Goal: Information Seeking & Learning: Find specific fact

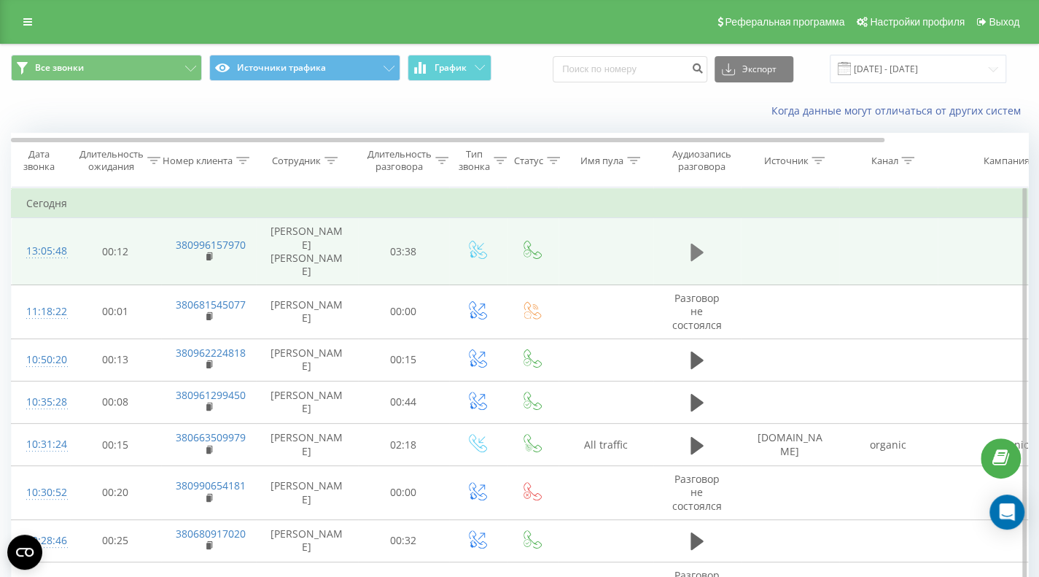
click at [695, 244] on icon at bounding box center [697, 253] width 13 height 18
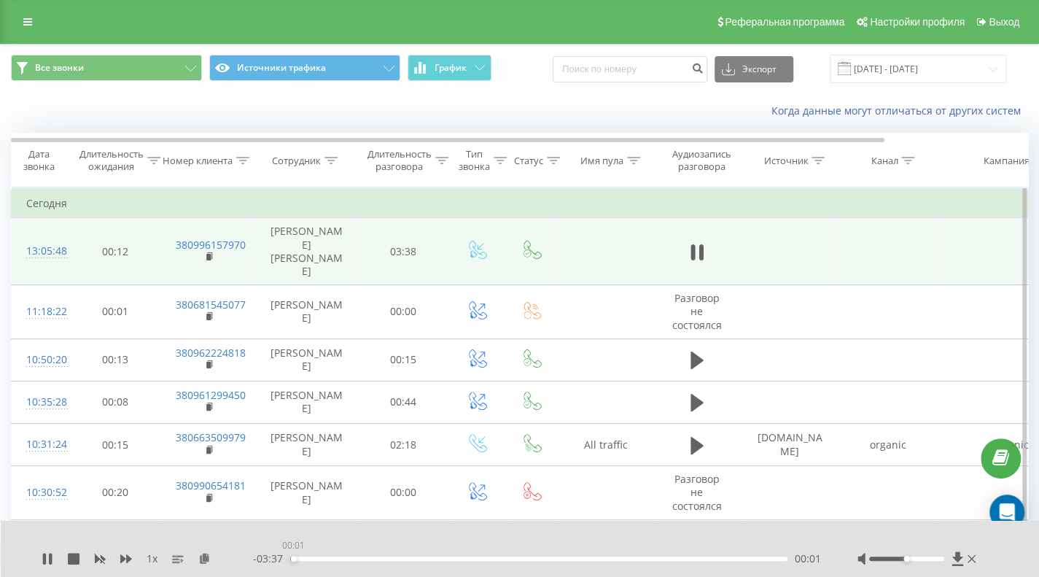
click at [293, 558] on div "00:01" at bounding box center [538, 558] width 497 height 4
click at [695, 242] on icon at bounding box center [697, 252] width 13 height 20
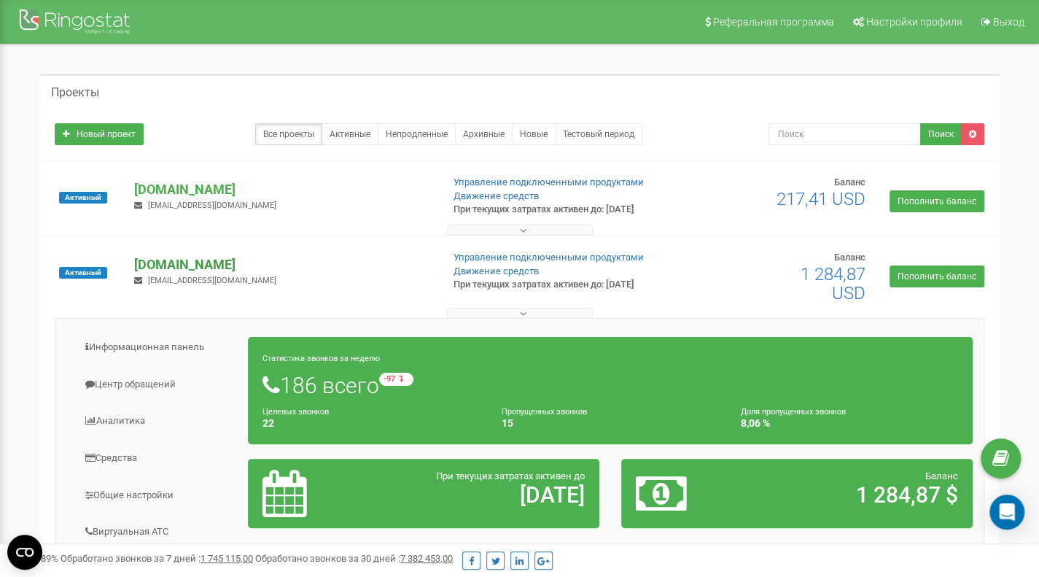
click at [163, 265] on p "[DOMAIN_NAME]" at bounding box center [281, 264] width 295 height 19
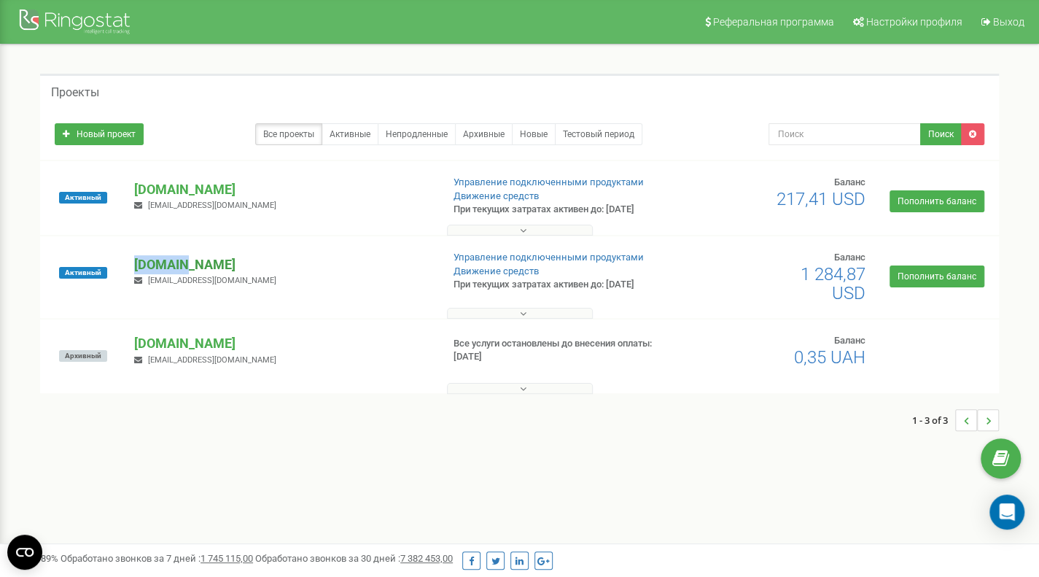
click at [163, 265] on p "[DOMAIN_NAME]" at bounding box center [281, 264] width 295 height 19
click at [254, 266] on p "[DOMAIN_NAME]" at bounding box center [281, 264] width 295 height 19
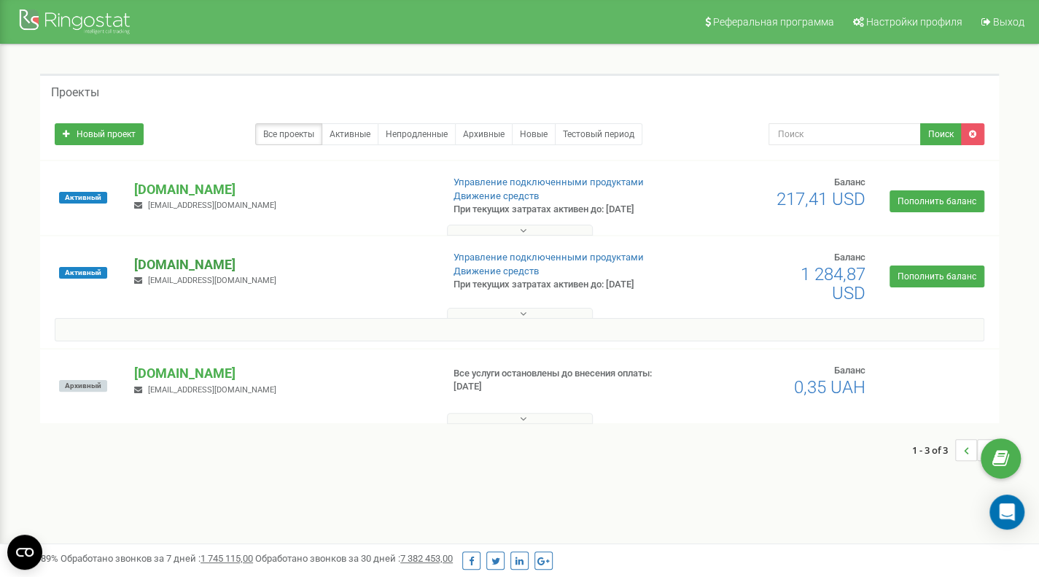
click at [254, 266] on p "[DOMAIN_NAME]" at bounding box center [281, 264] width 295 height 19
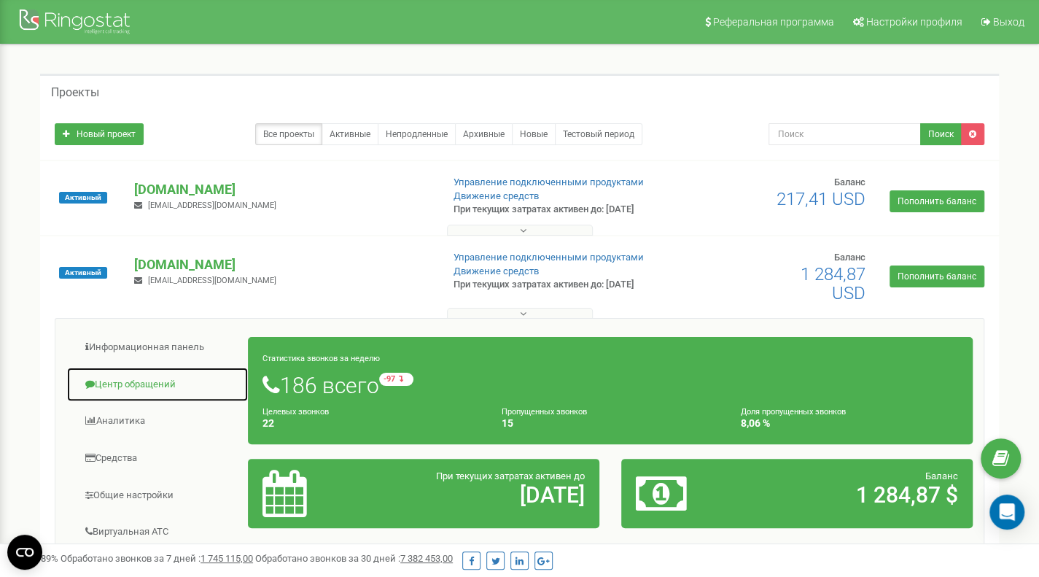
click at [144, 384] on link "Центр обращений" at bounding box center [157, 385] width 182 height 36
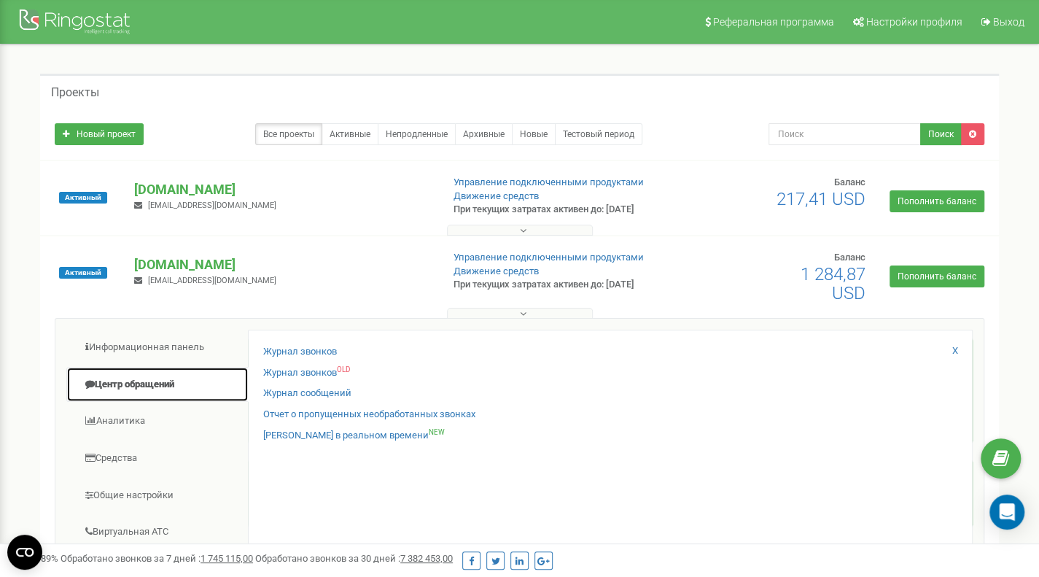
click at [144, 384] on link "Центр обращений" at bounding box center [157, 385] width 182 height 36
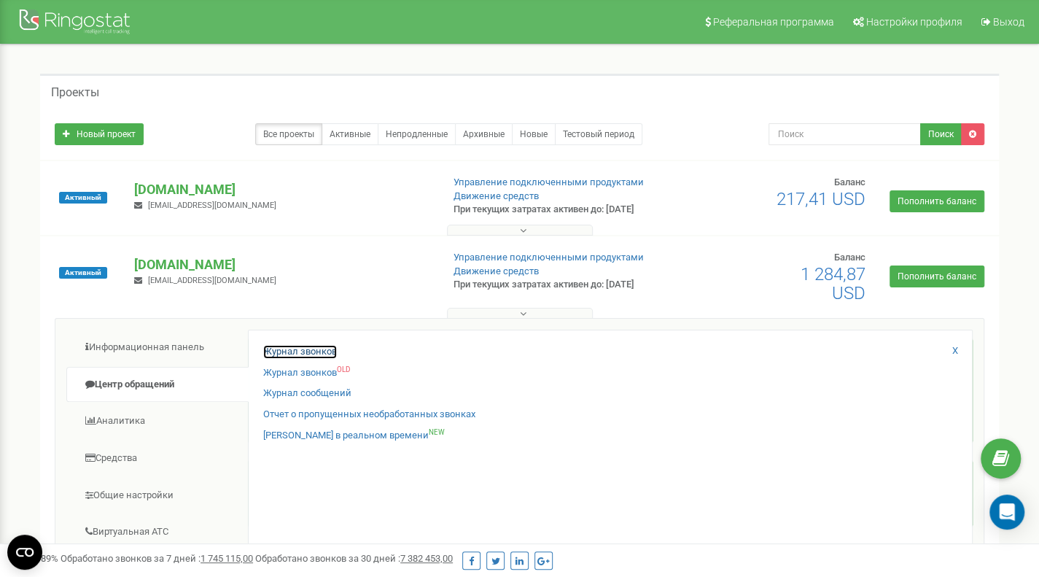
click at [291, 348] on link "Журнал звонков" at bounding box center [300, 352] width 74 height 14
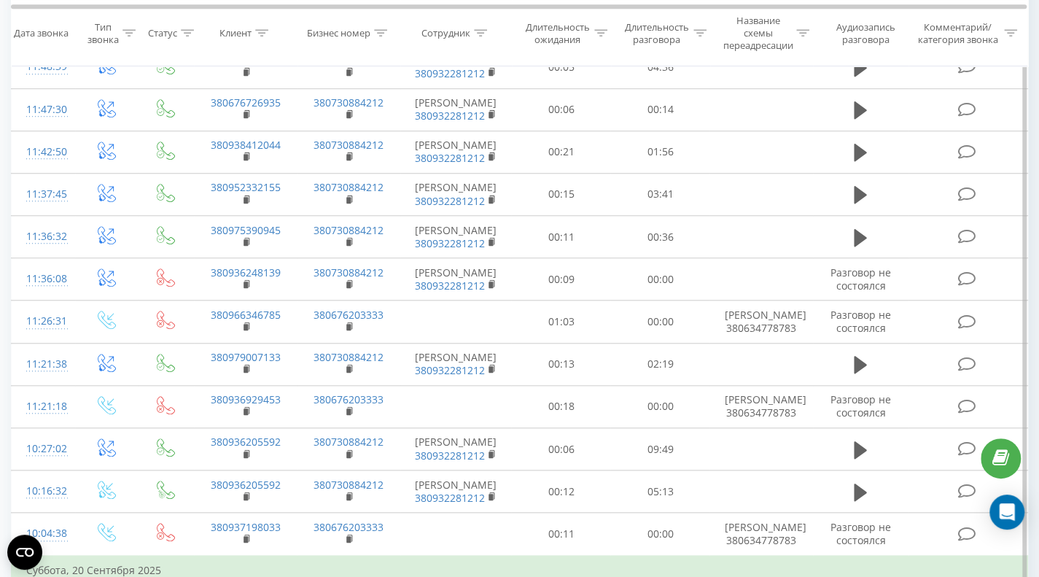
scroll to position [802, 0]
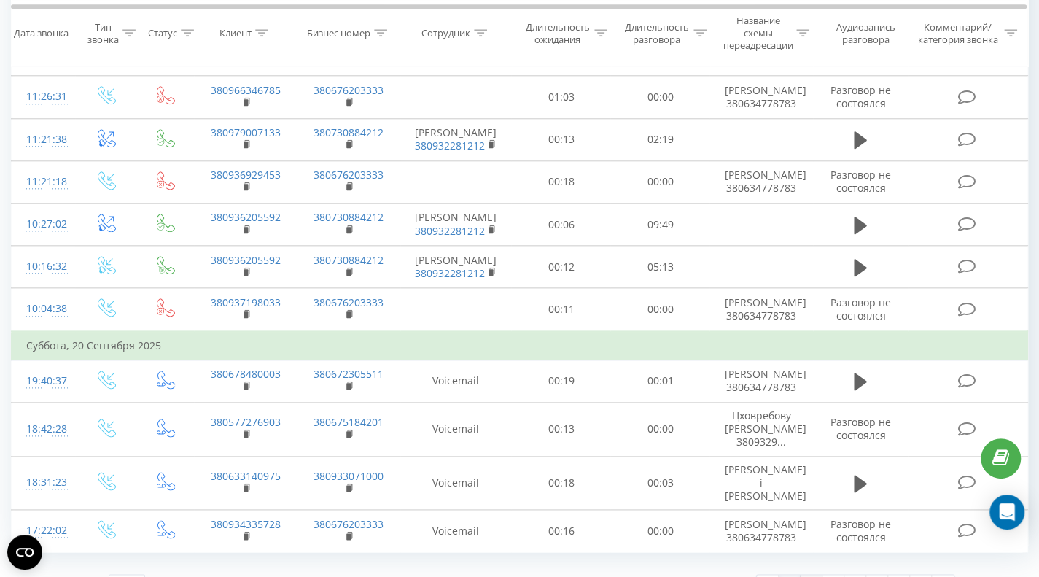
click at [815, 575] on link "2" at bounding box center [812, 585] width 22 height 20
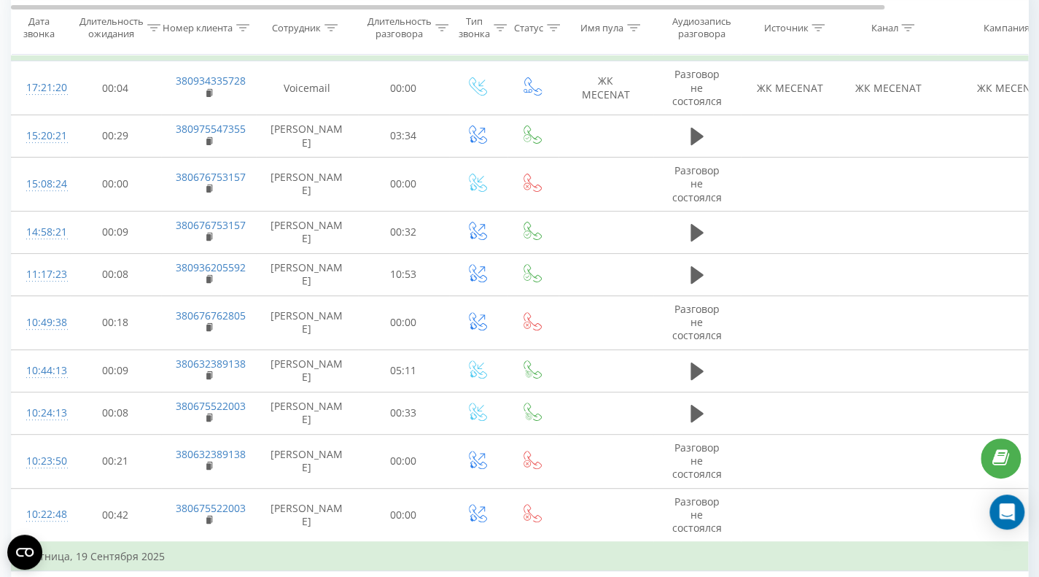
scroll to position [147, 0]
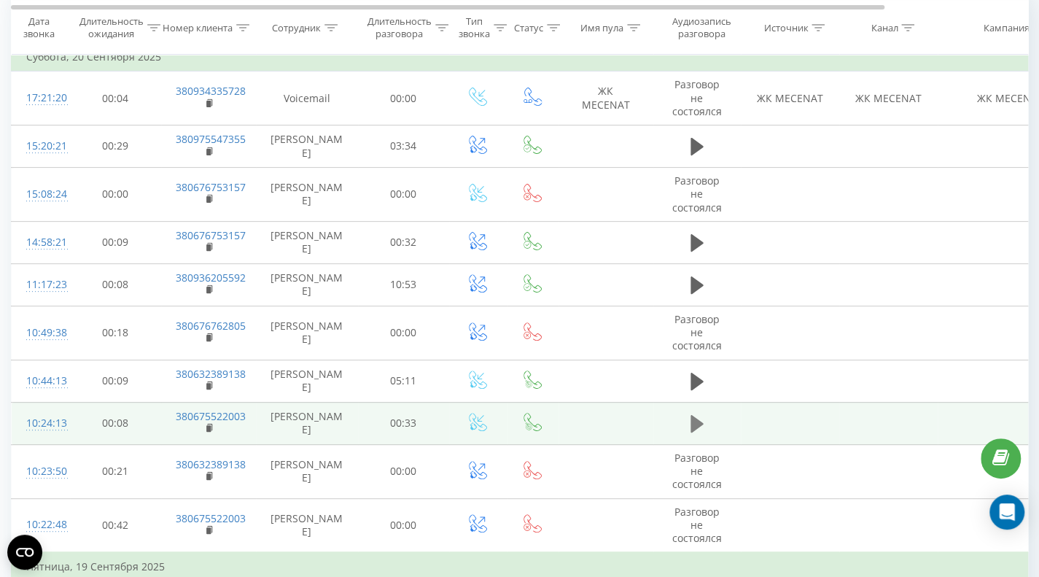
click at [698, 421] on icon at bounding box center [697, 424] width 13 height 18
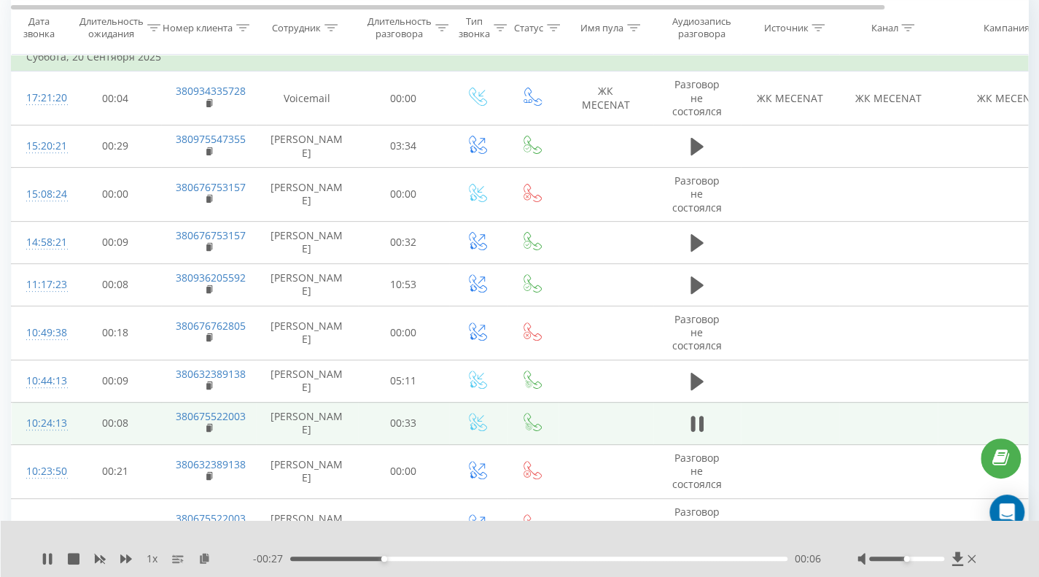
click at [174, 418] on td "380675522003" at bounding box center [208, 423] width 95 height 42
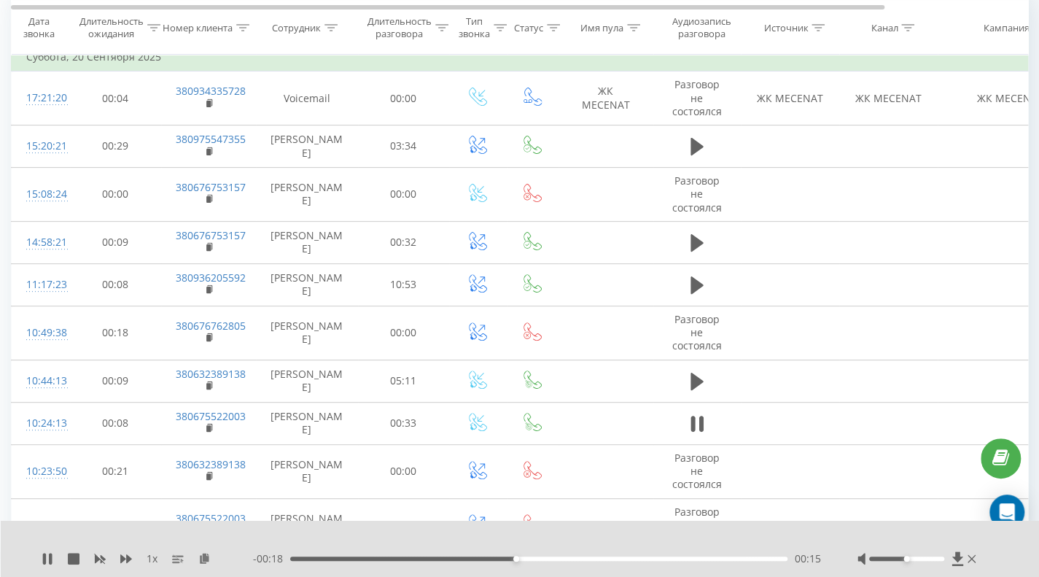
click at [656, 544] on div at bounding box center [511, 540] width 750 height 16
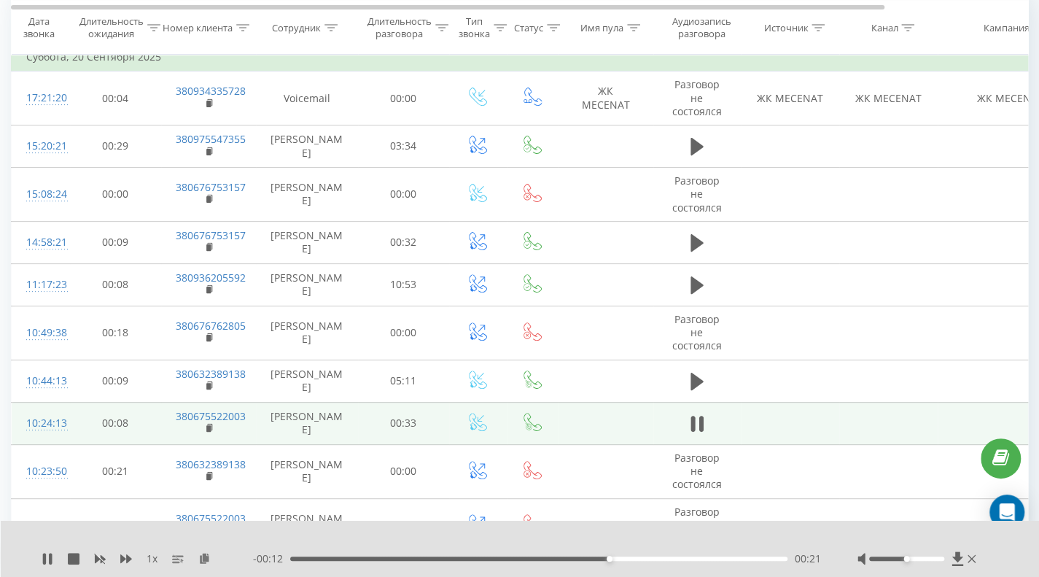
click at [172, 413] on td "380675522003" at bounding box center [208, 423] width 95 height 42
drag, startPoint x: 172, startPoint y: 413, endPoint x: 168, endPoint y: 425, distance: 12.5
click at [168, 425] on td "380675522003" at bounding box center [208, 423] width 95 height 42
drag, startPoint x: 168, startPoint y: 412, endPoint x: 248, endPoint y: 414, distance: 80.2
click at [248, 414] on td "380675522003" at bounding box center [208, 423] width 95 height 42
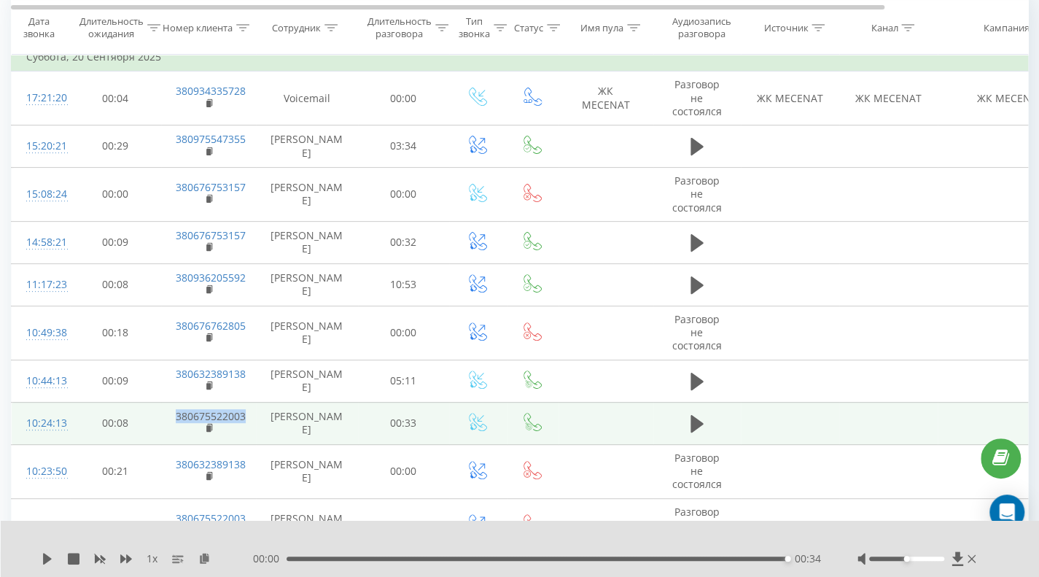
copy link "380675522003"
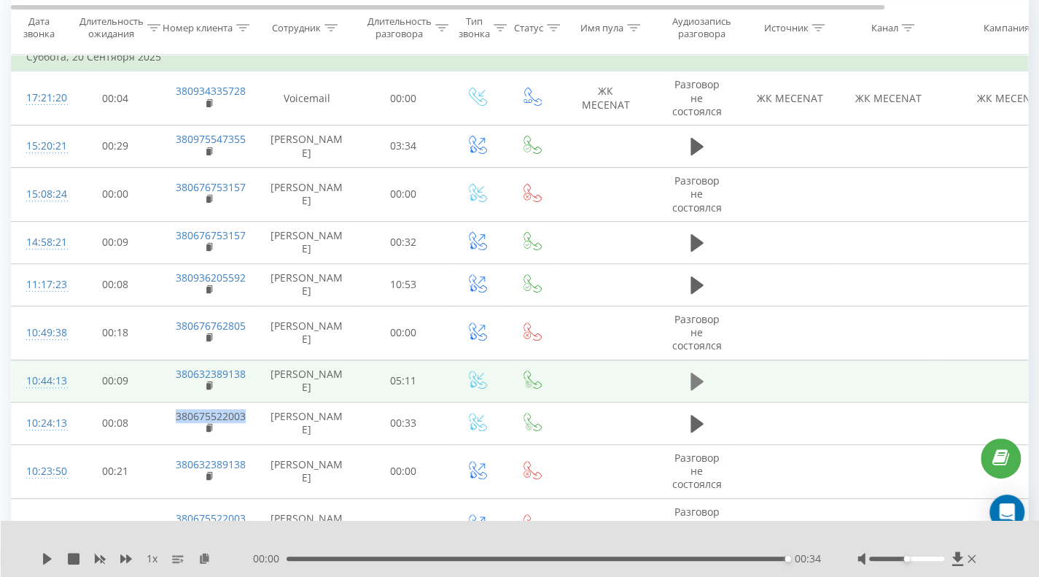
click at [701, 376] on icon at bounding box center [697, 381] width 13 height 20
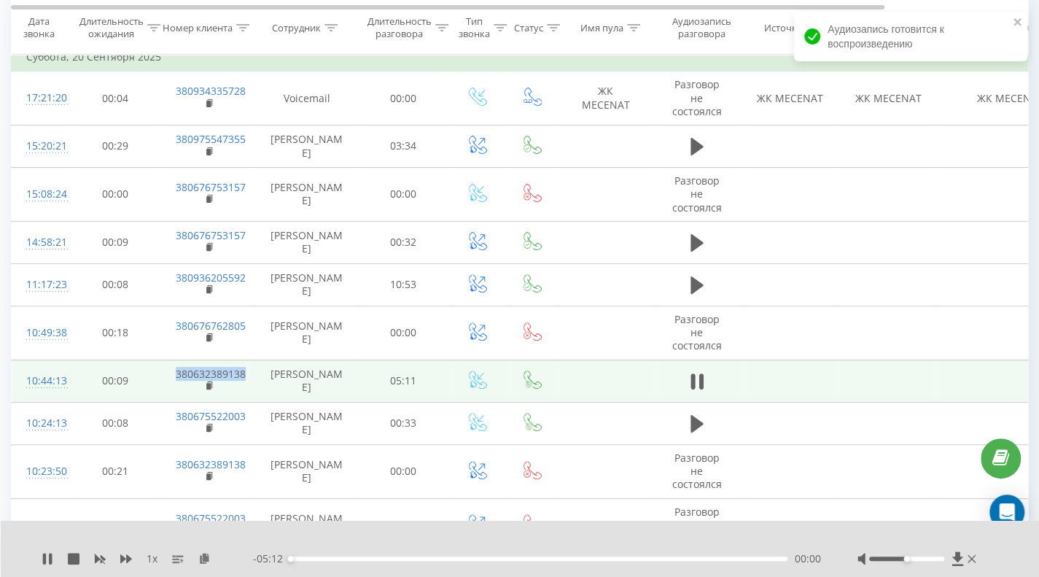
drag, startPoint x: 254, startPoint y: 371, endPoint x: 174, endPoint y: 371, distance: 80.2
click at [174, 371] on td "380632389138" at bounding box center [208, 380] width 95 height 42
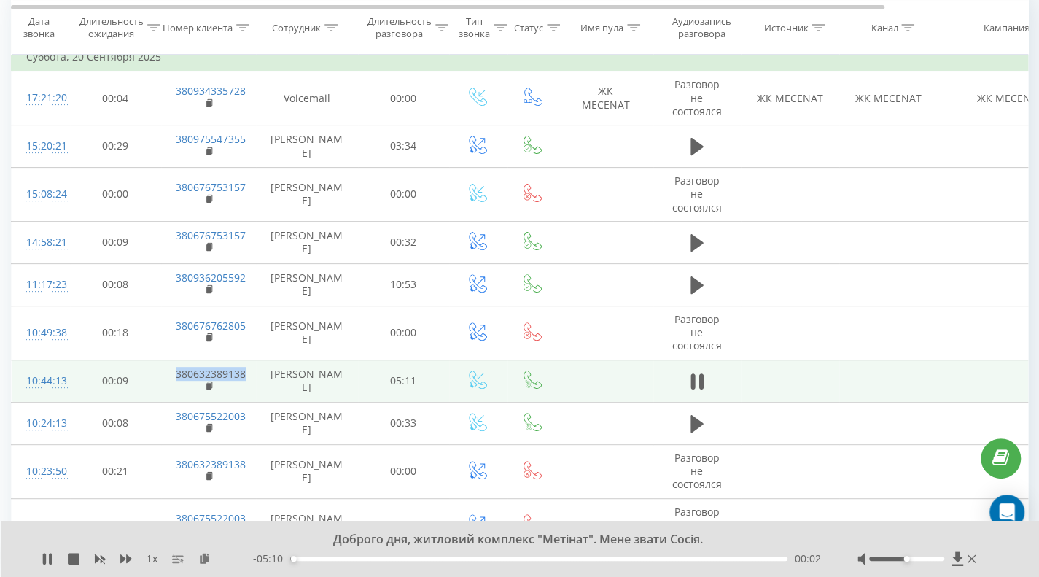
copy link "380632389138"
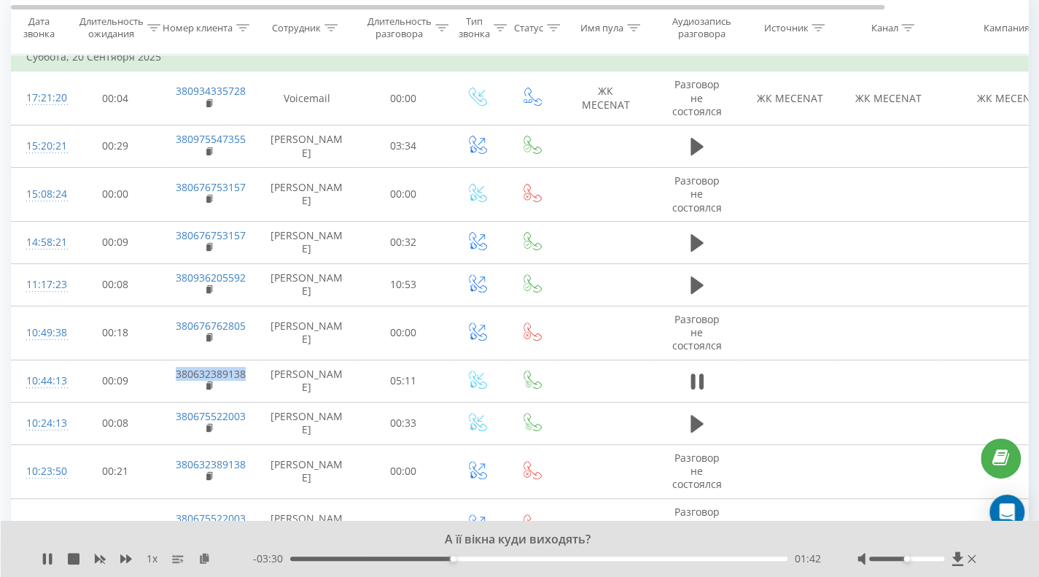
click at [590, 559] on div "01:42" at bounding box center [538, 558] width 497 height 4
click at [639, 556] on div "00:00" at bounding box center [538, 558] width 497 height 4
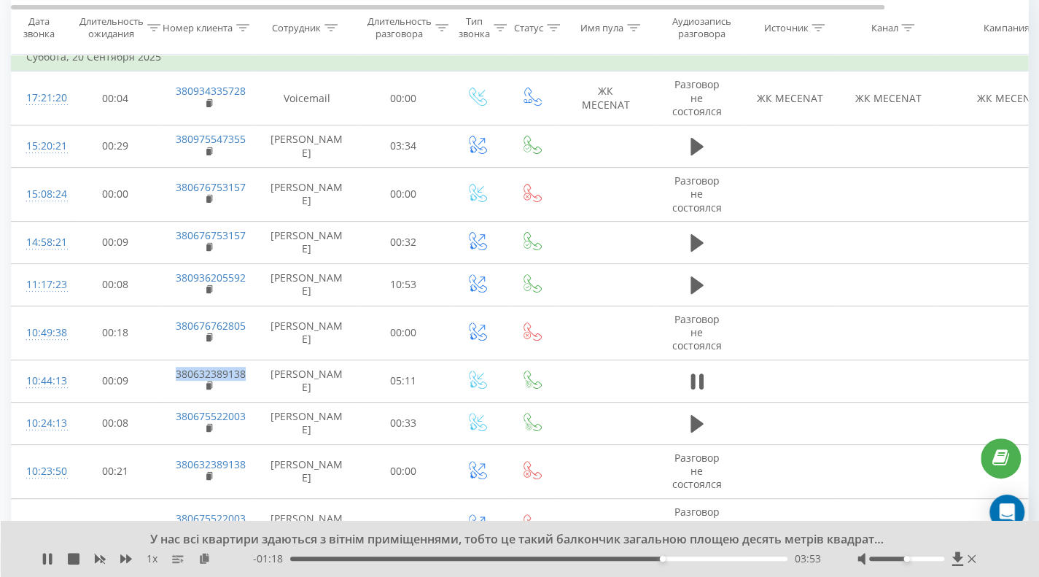
click at [687, 558] on div "03:53" at bounding box center [538, 558] width 497 height 4
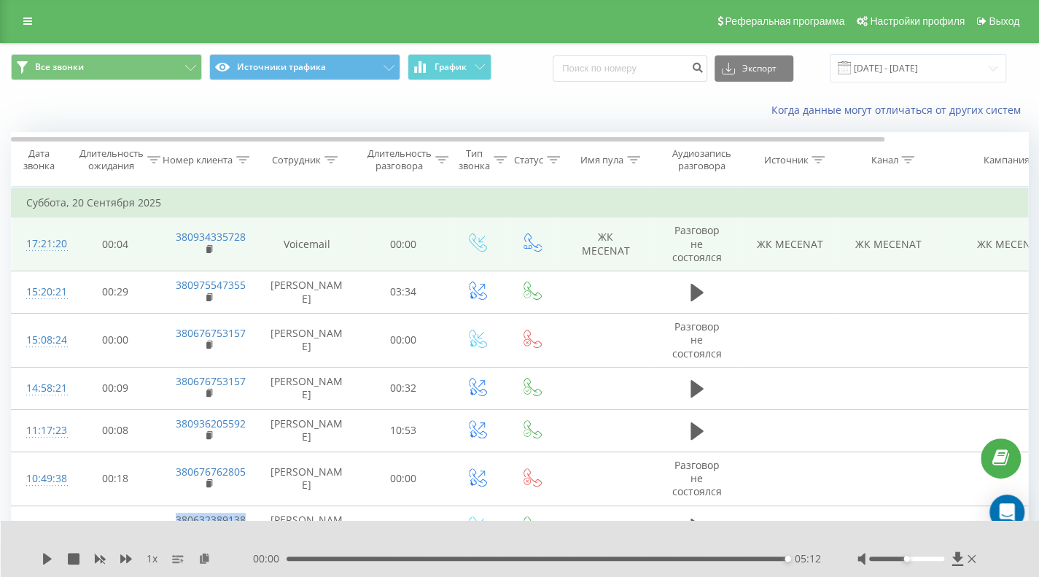
scroll to position [0, 0]
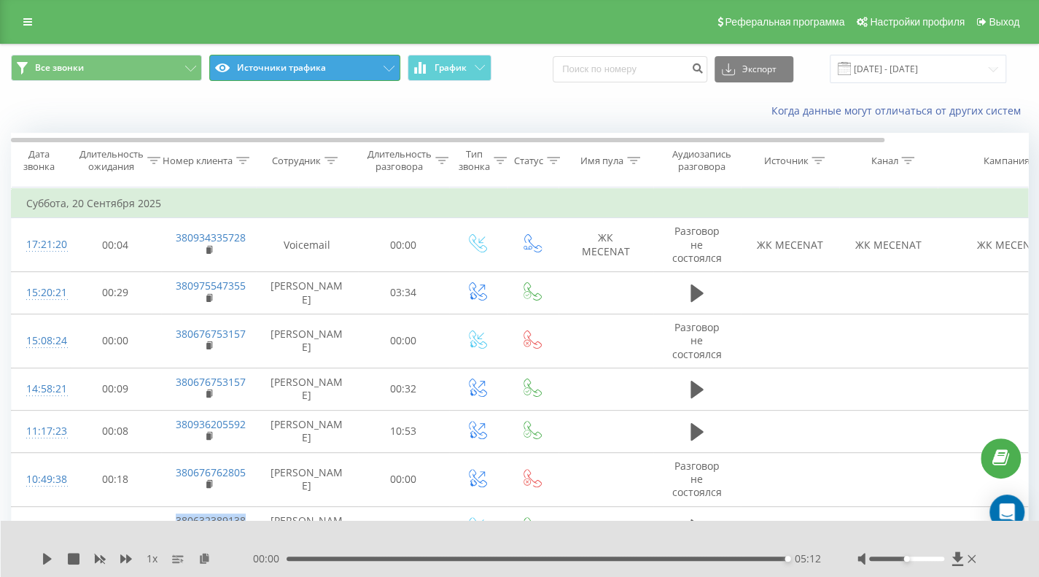
click at [289, 66] on button "Источники трафика" at bounding box center [304, 68] width 191 height 26
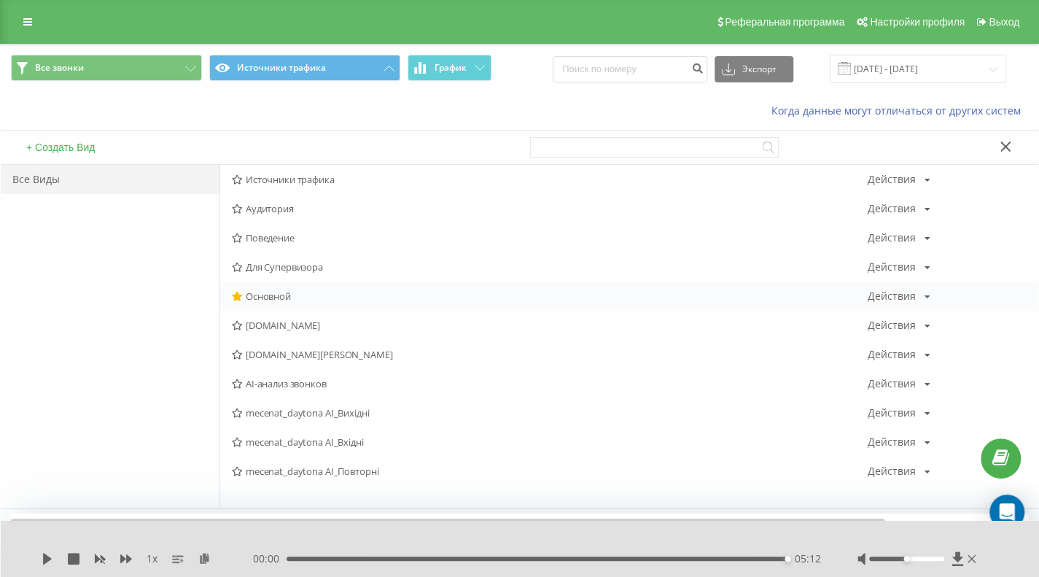
click at [273, 292] on span "Основной" at bounding box center [550, 296] width 636 height 10
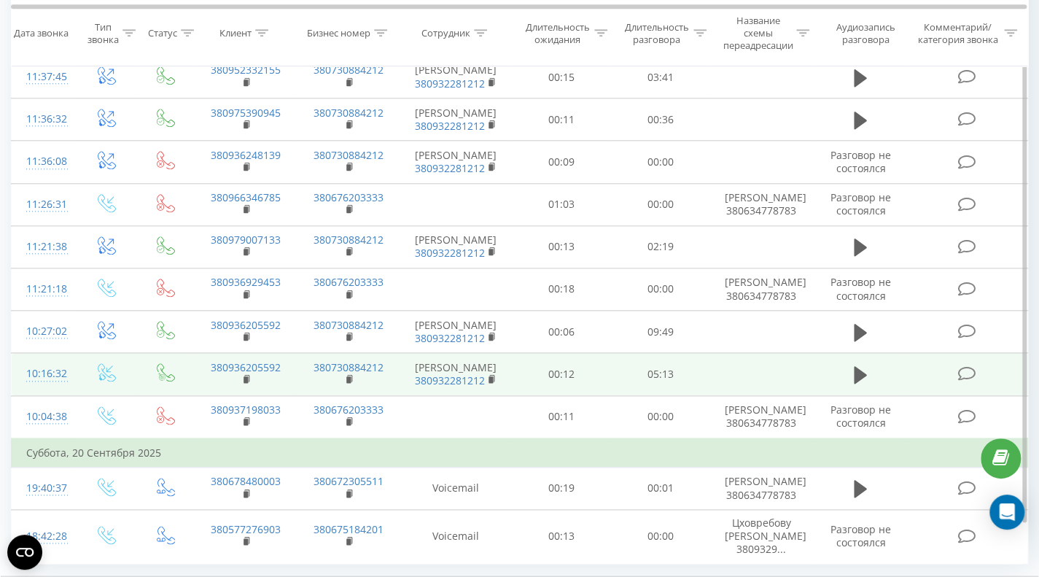
scroll to position [858, 0]
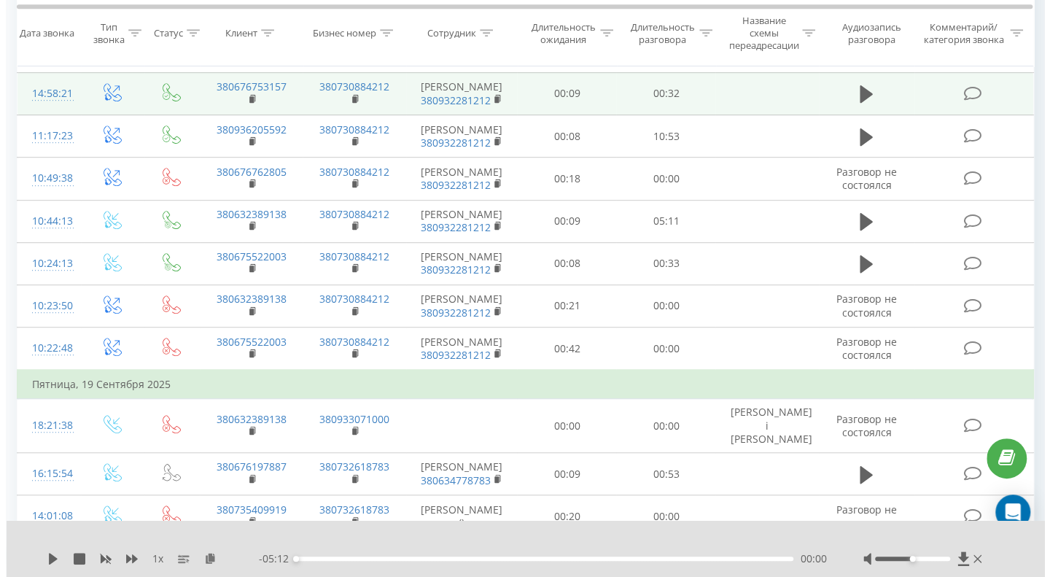
scroll to position [315, 0]
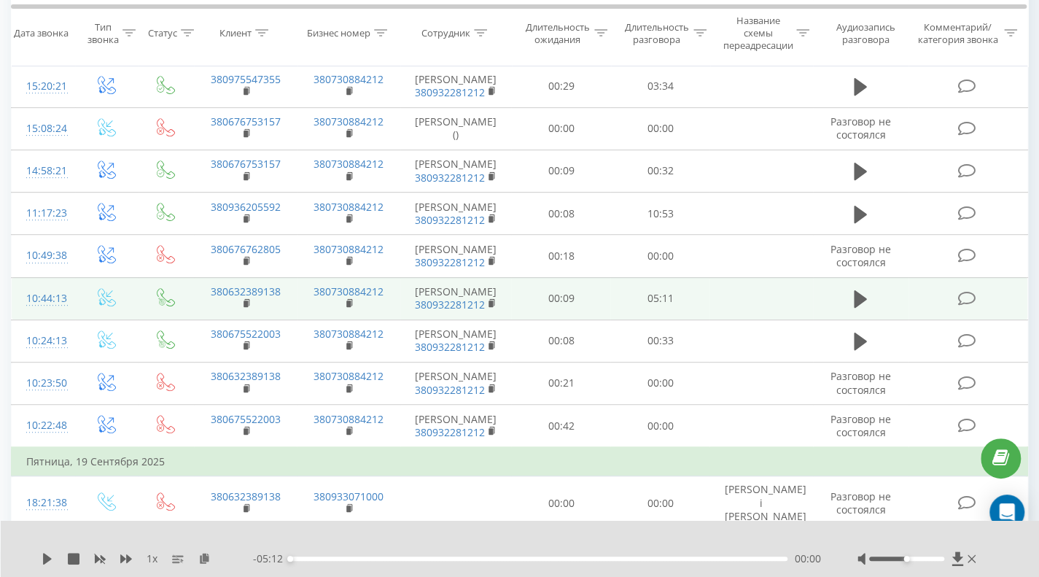
click at [963, 291] on icon at bounding box center [966, 298] width 18 height 15
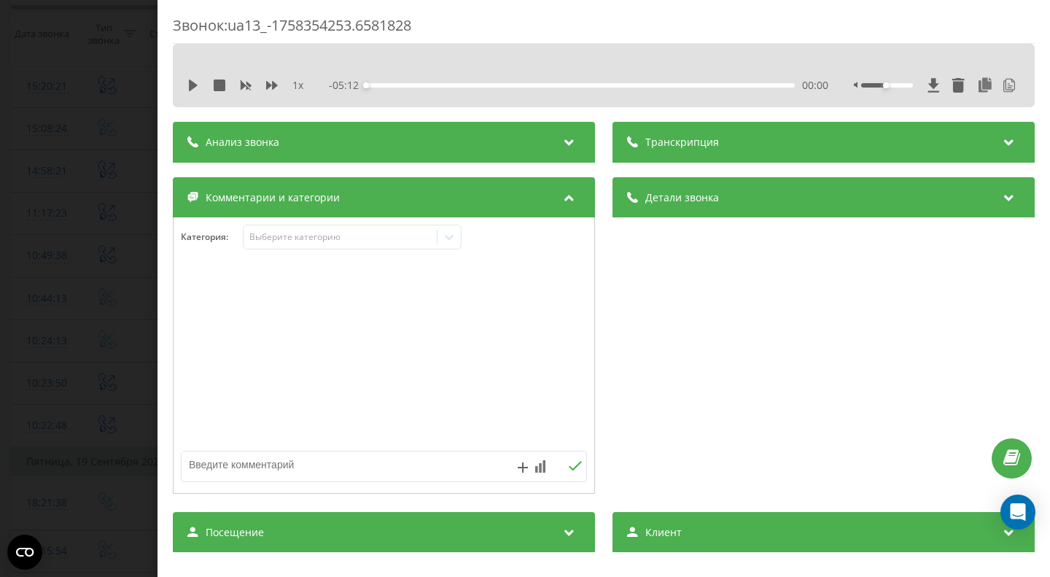
click at [443, 139] on div "Анализ звонка" at bounding box center [384, 142] width 422 height 41
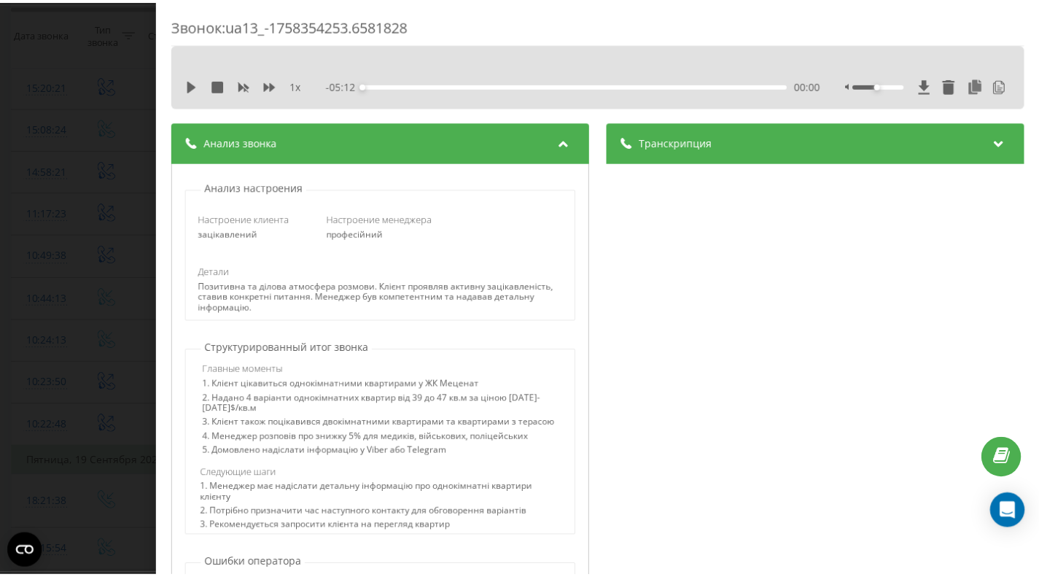
scroll to position [365, 0]
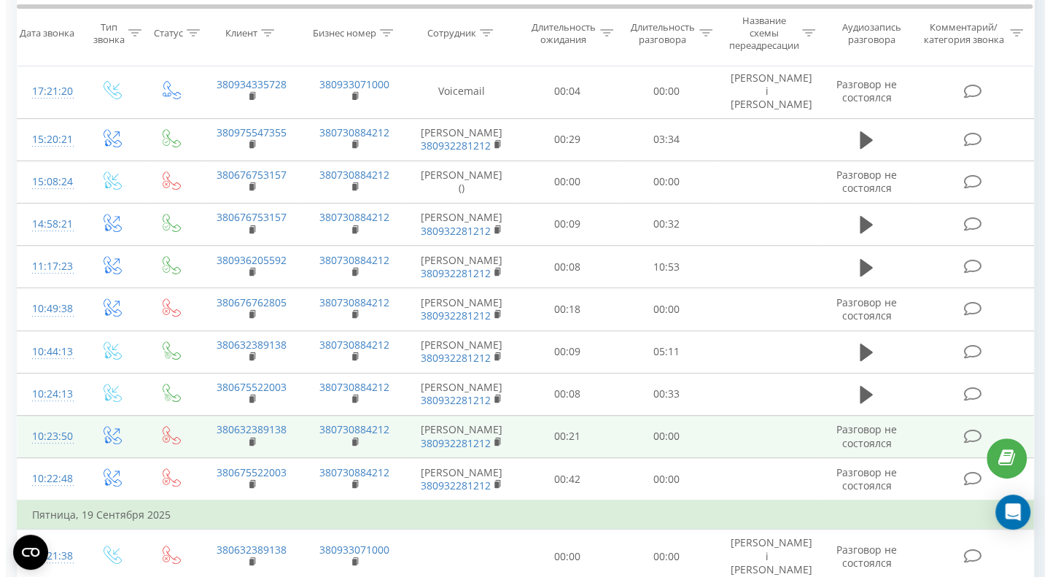
scroll to position [242, 0]
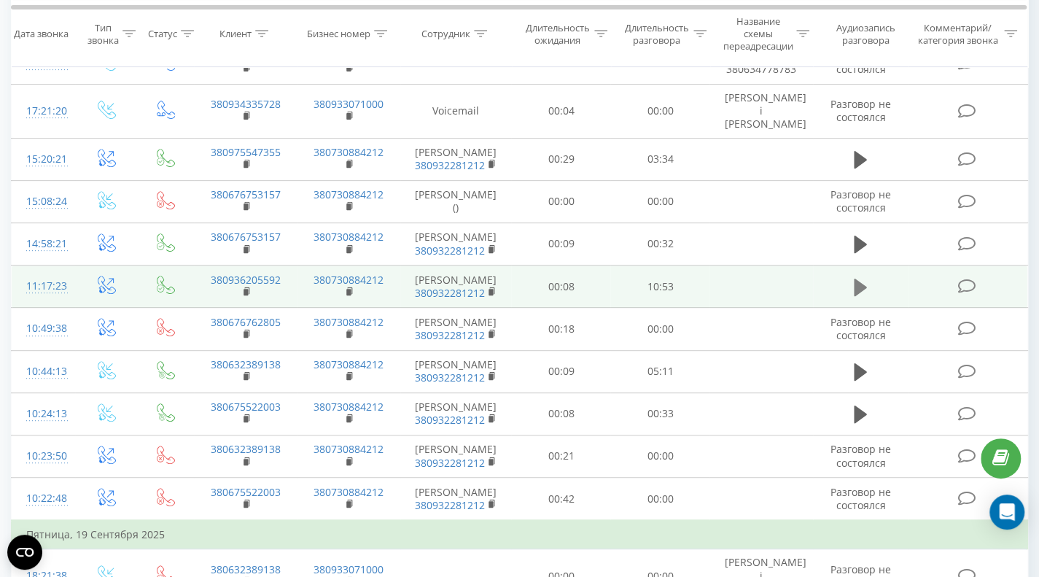
click at [862, 278] on icon at bounding box center [860, 287] width 13 height 18
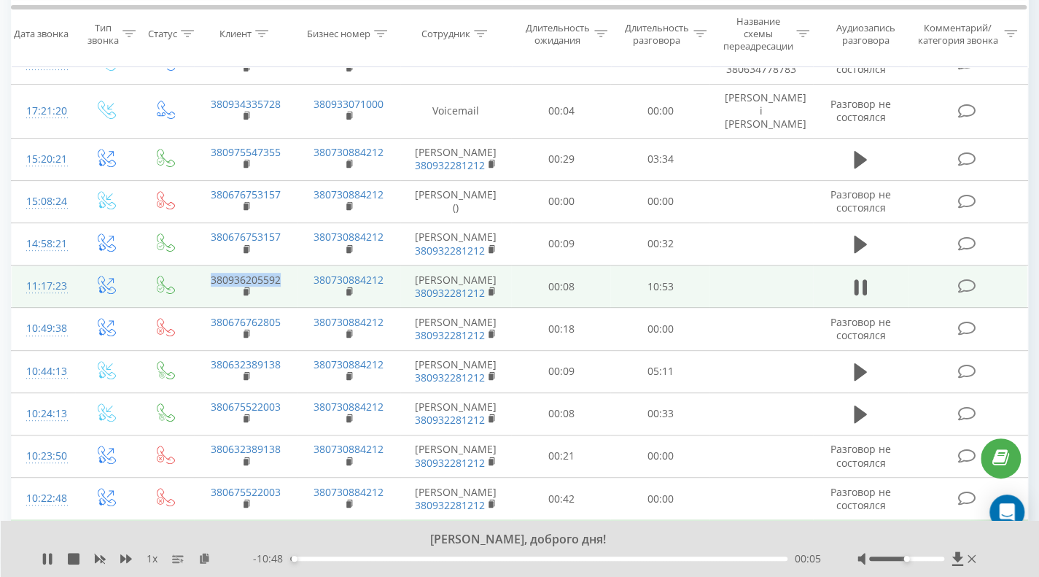
drag, startPoint x: 287, startPoint y: 257, endPoint x: 193, endPoint y: 252, distance: 94.2
click at [193, 265] on tr "11:17:23 380936205592 380730884212 [PERSON_NAME] 380932281212 00:08 10:53" at bounding box center [520, 286] width 1016 height 42
copy link "380936205592"
click at [970, 279] on icon at bounding box center [966, 286] width 18 height 15
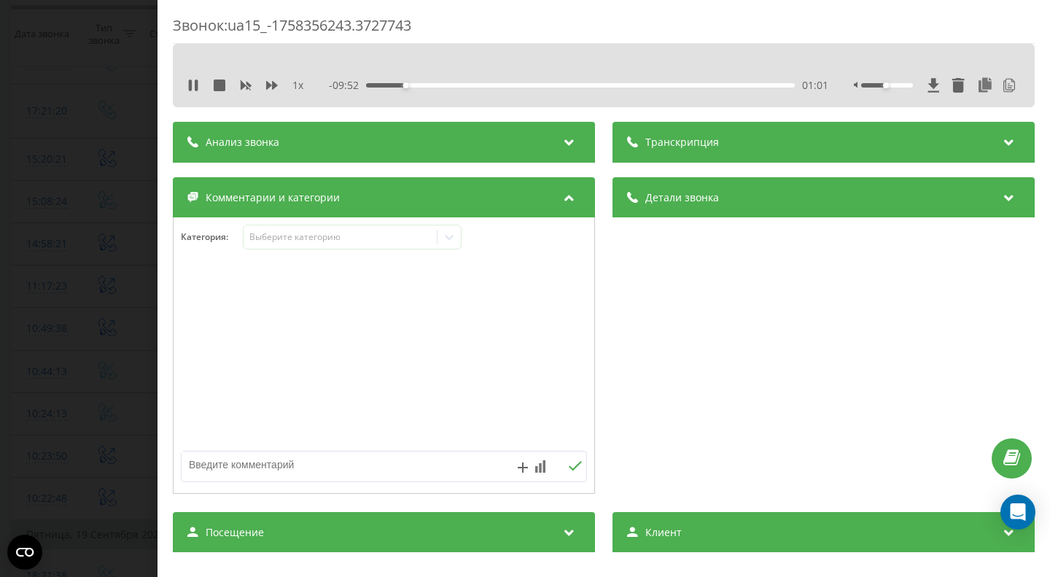
click at [489, 143] on div "Анализ звонка" at bounding box center [384, 142] width 422 height 41
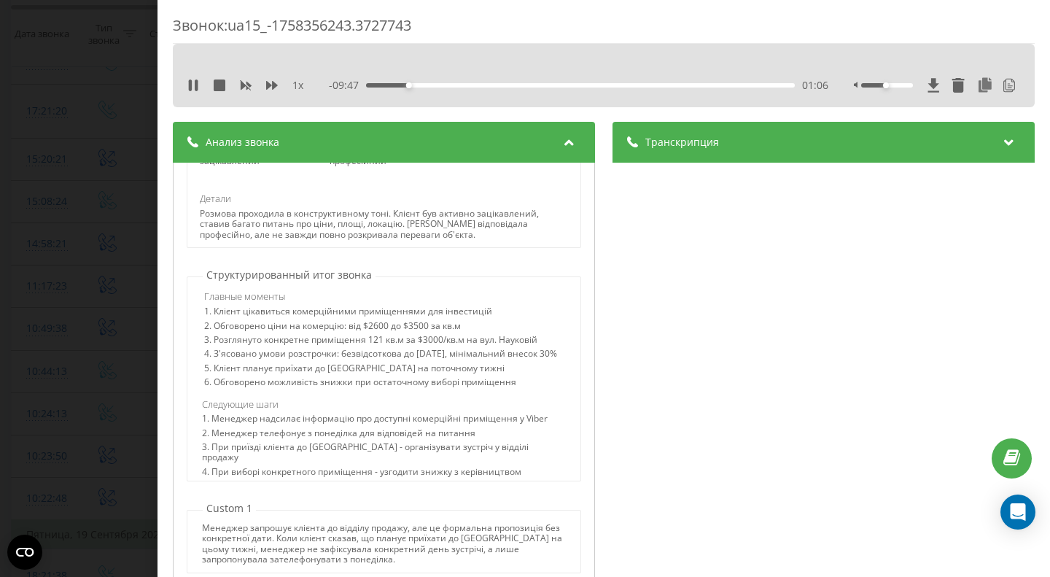
scroll to position [438, 0]
click at [214, 376] on div "5. Клієнт планує приїхати до [GEOGRAPHIC_DATA] на поточному тижні" at bounding box center [385, 369] width 363 height 14
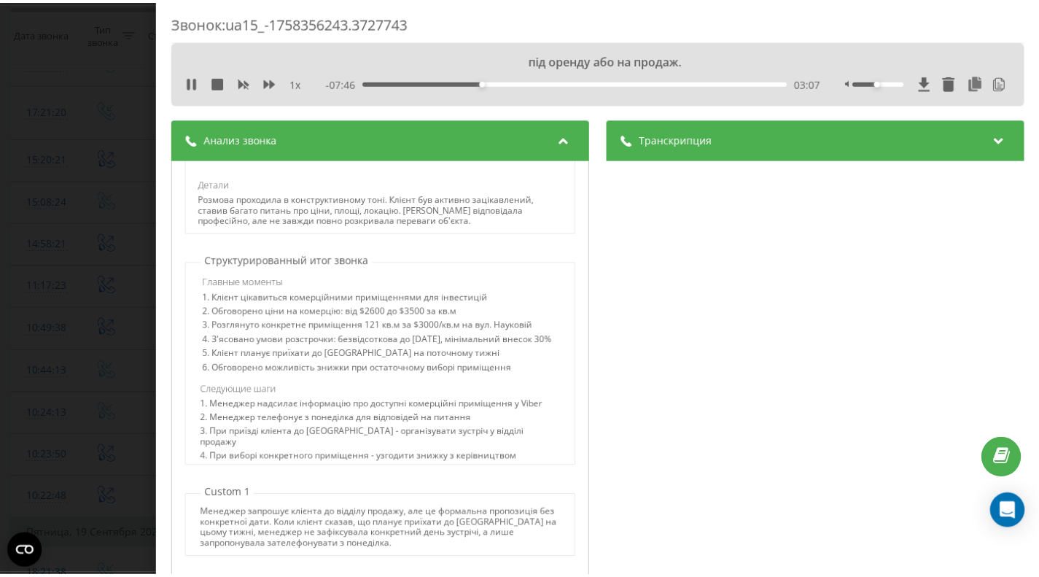
scroll to position [0, 0]
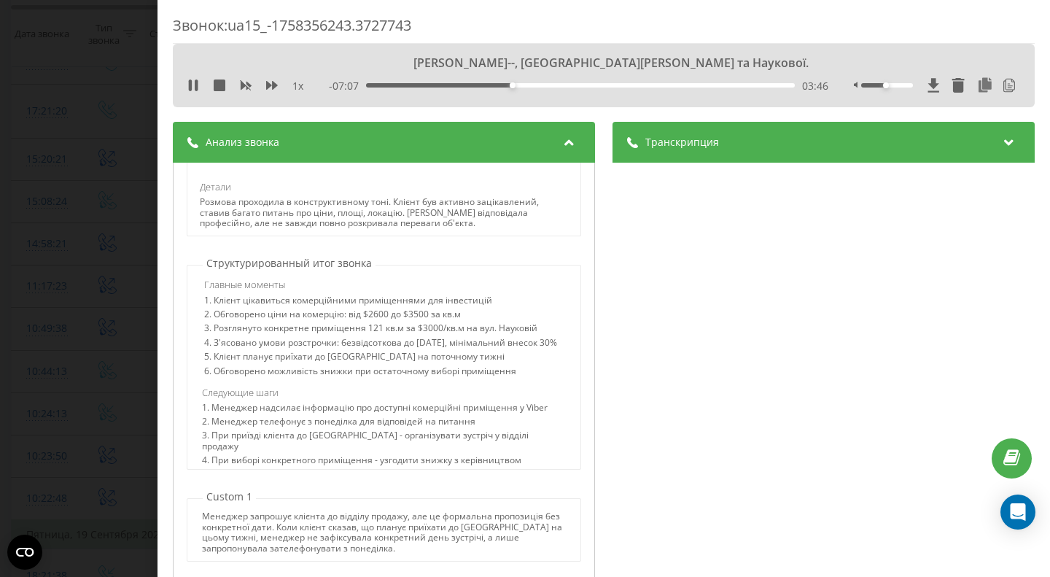
click at [524, 84] on div "03:46" at bounding box center [580, 85] width 429 height 4
click at [542, 82] on div "- 06:46 04:07 04:07" at bounding box center [578, 86] width 499 height 15
click at [551, 87] on div "04:48" at bounding box center [580, 85] width 429 height 4
click at [588, 83] on div "05:45" at bounding box center [580, 85] width 429 height 4
click at [603, 84] on div "05:48" at bounding box center [580, 85] width 429 height 4
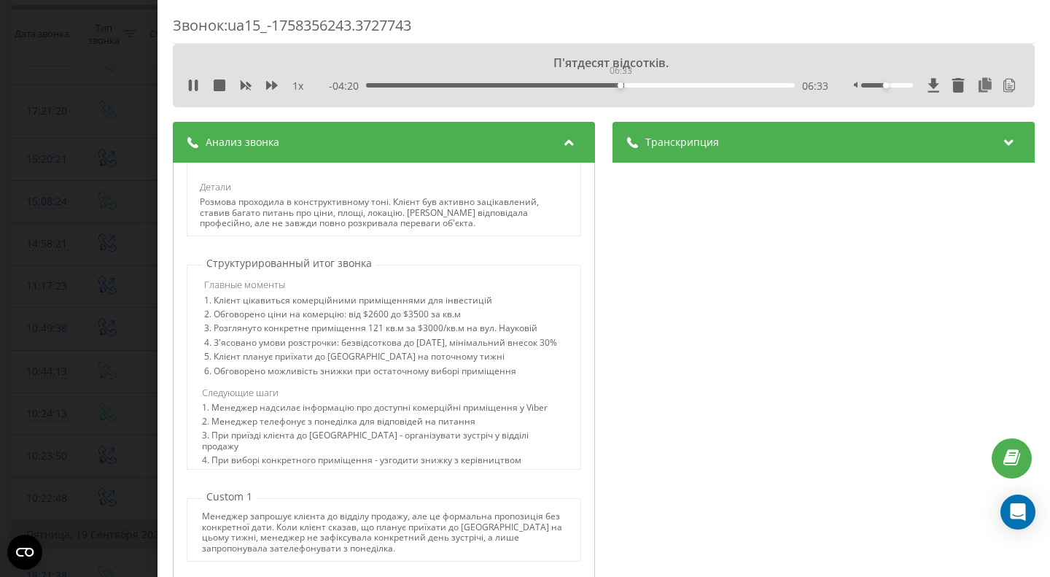
click at [619, 84] on div "06:33" at bounding box center [580, 85] width 429 height 4
click at [643, 84] on div "07:10" at bounding box center [580, 85] width 429 height 4
click at [668, 84] on div "00:00" at bounding box center [580, 85] width 429 height 4
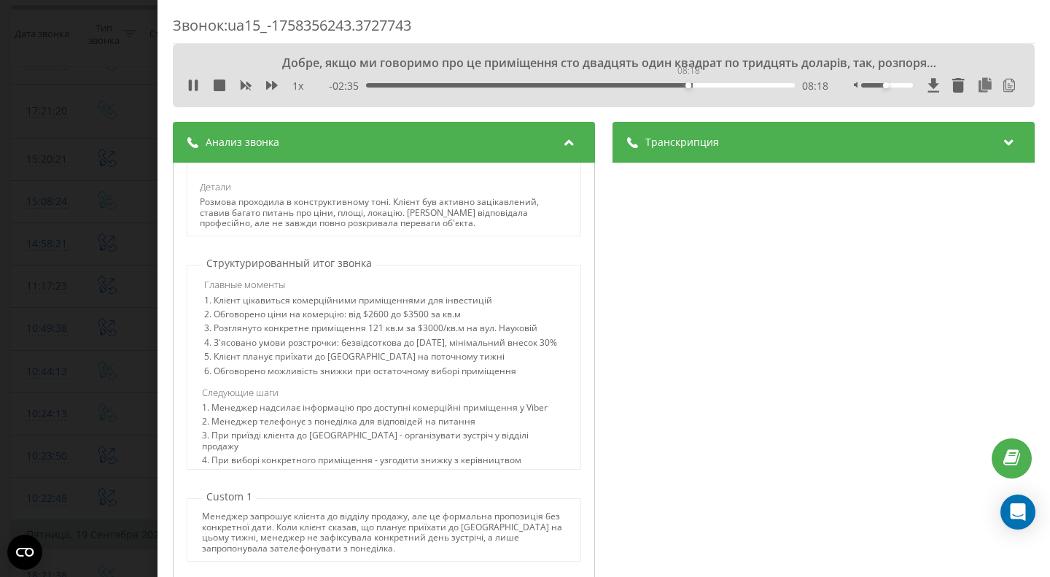
click at [687, 84] on div "08:18" at bounding box center [580, 85] width 429 height 4
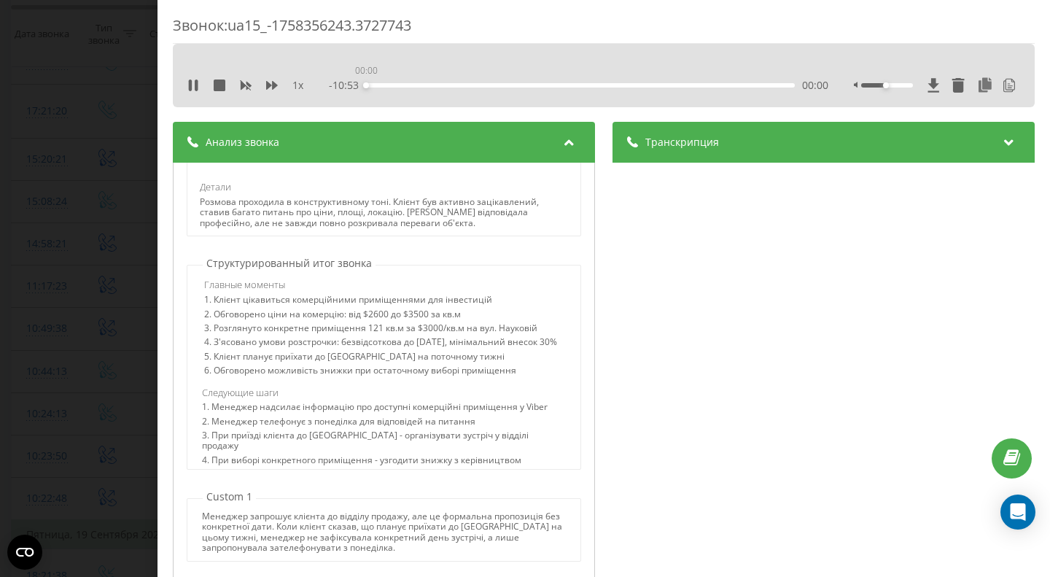
click at [706, 83] on div "00:00" at bounding box center [580, 85] width 429 height 4
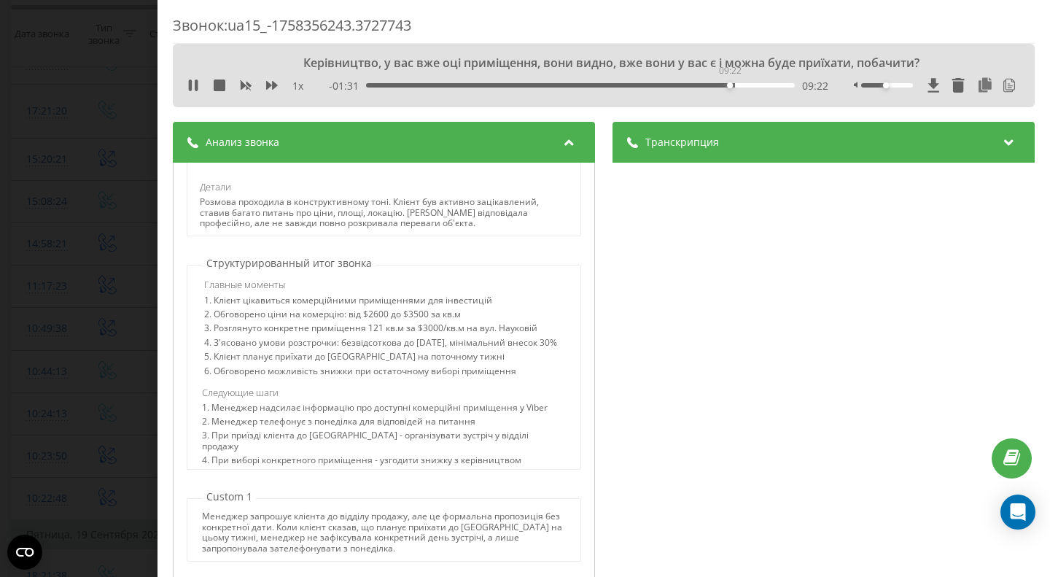
click at [728, 84] on div "09:22" at bounding box center [580, 85] width 429 height 4
click at [749, 84] on div "09:54" at bounding box center [580, 85] width 429 height 4
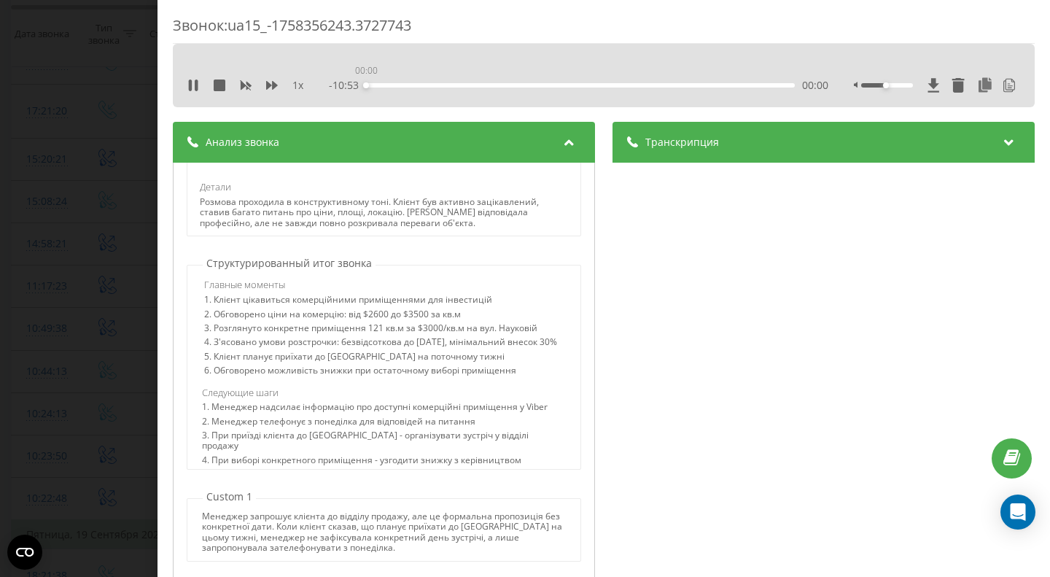
click at [769, 84] on div "00:00" at bounding box center [580, 85] width 429 height 4
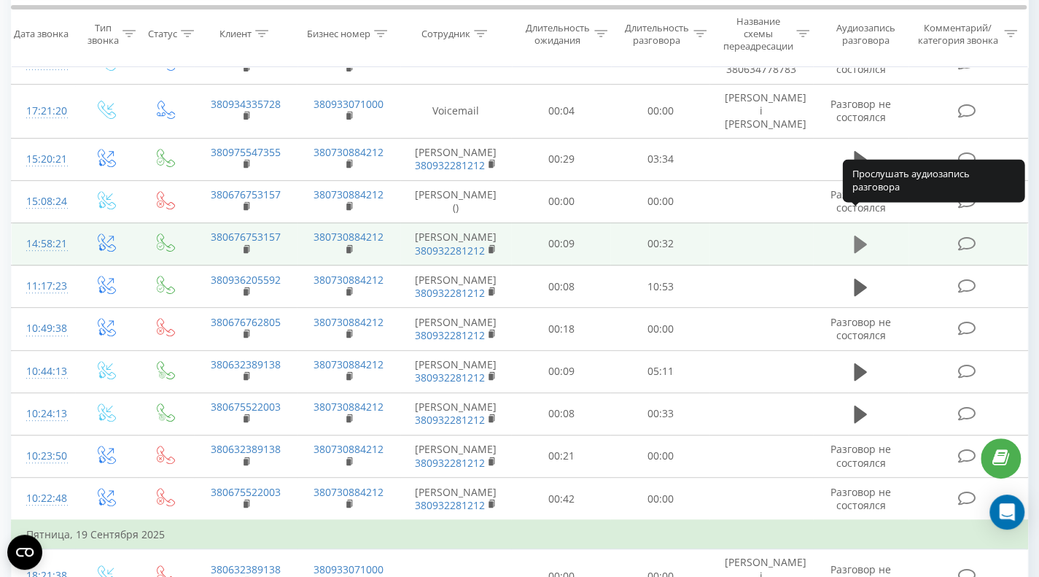
click at [855, 236] on icon at bounding box center [860, 245] width 13 height 18
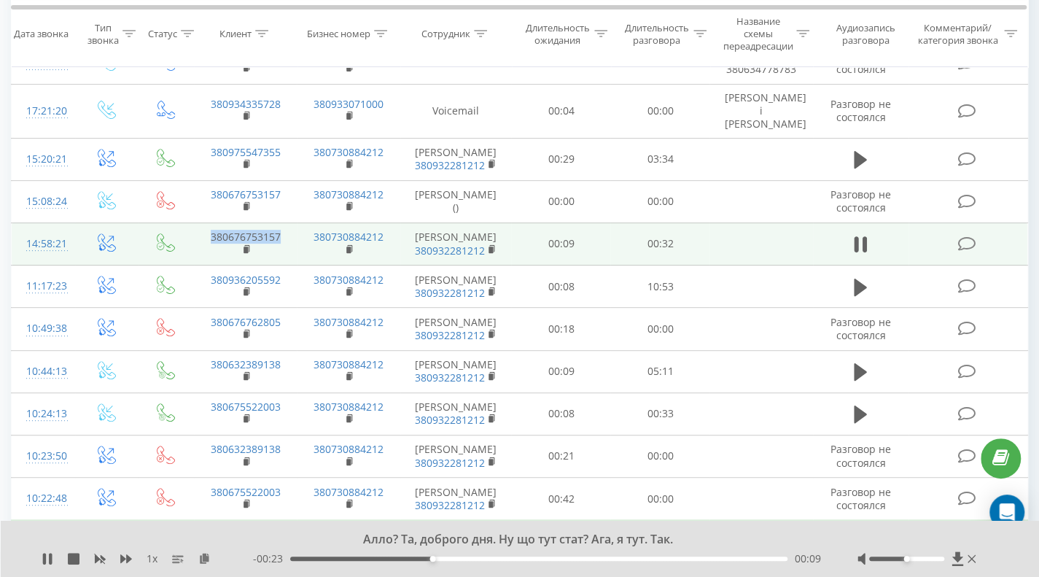
drag, startPoint x: 204, startPoint y: 209, endPoint x: 286, endPoint y: 211, distance: 81.7
click at [286, 222] on td "380676753157" at bounding box center [246, 243] width 104 height 42
copy link "380676753157"
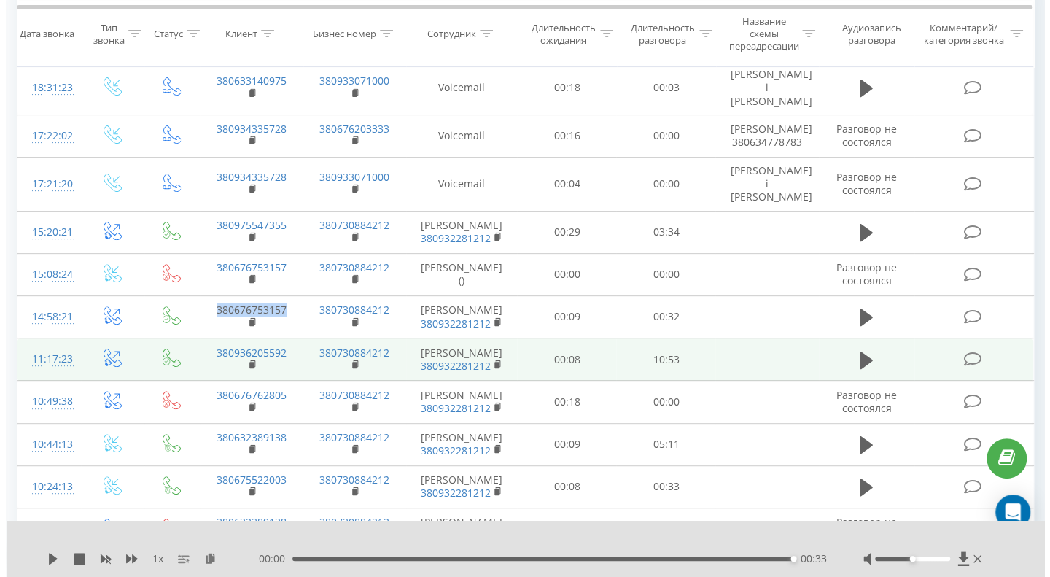
scroll to position [96, 0]
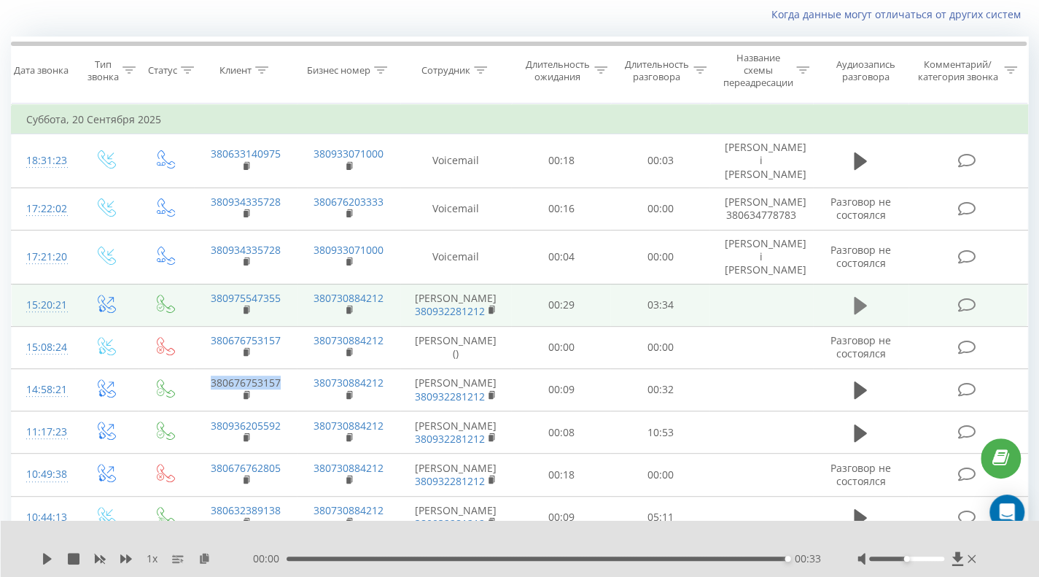
click at [857, 297] on icon at bounding box center [860, 306] width 13 height 18
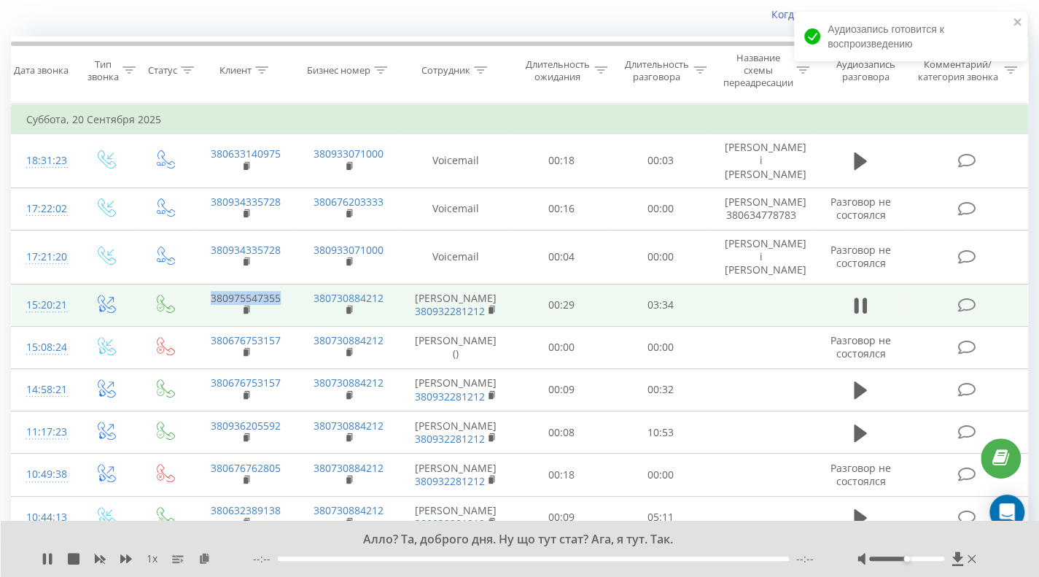
drag, startPoint x: 288, startPoint y: 269, endPoint x: 207, endPoint y: 272, distance: 81.0
click at [207, 284] on td "380975547355" at bounding box center [246, 305] width 104 height 42
copy link "380975547355"
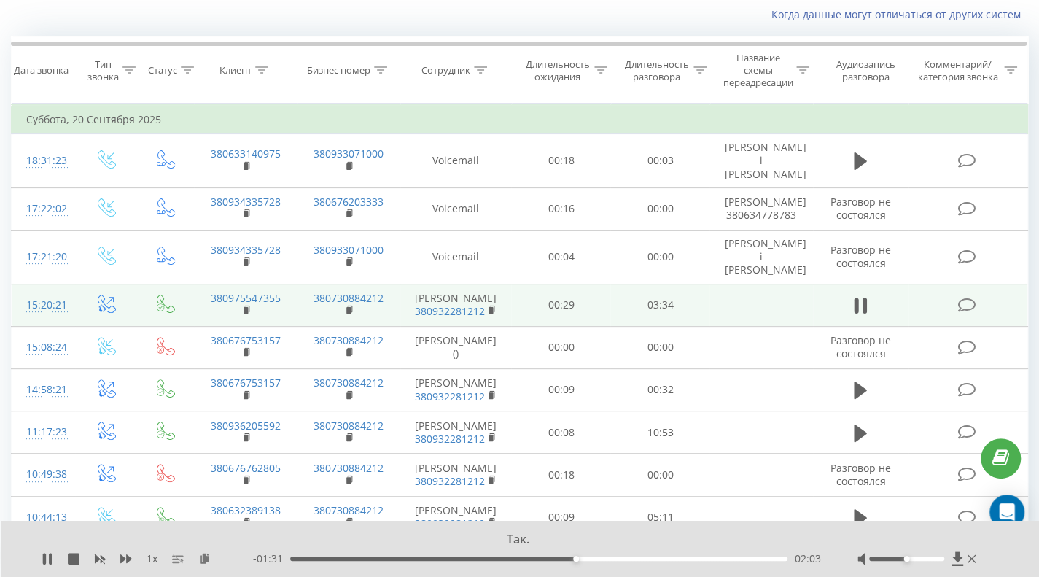
click at [965, 298] on icon at bounding box center [966, 305] width 18 height 15
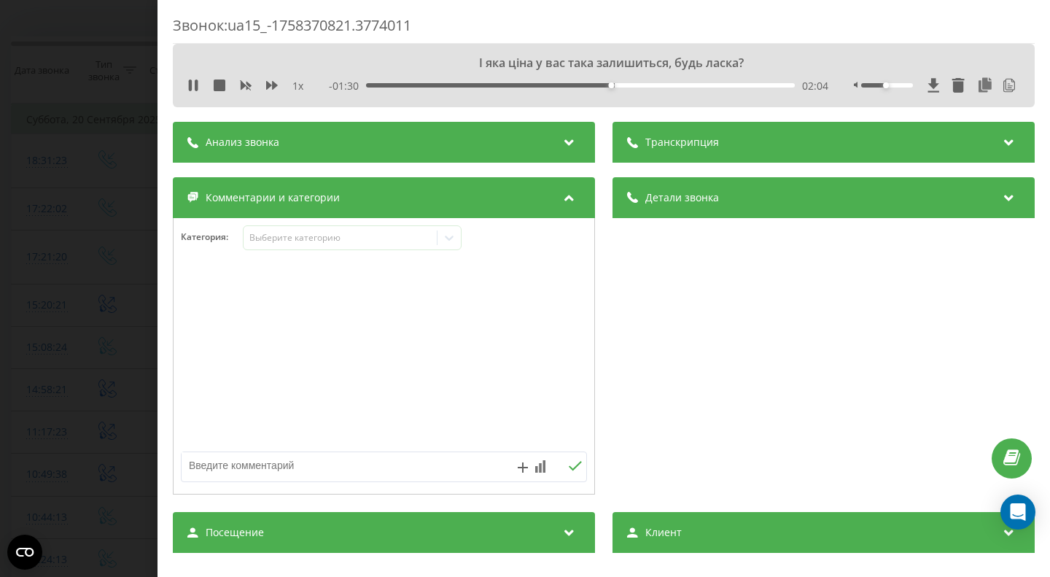
click at [539, 141] on div "Анализ звонка" at bounding box center [384, 142] width 422 height 41
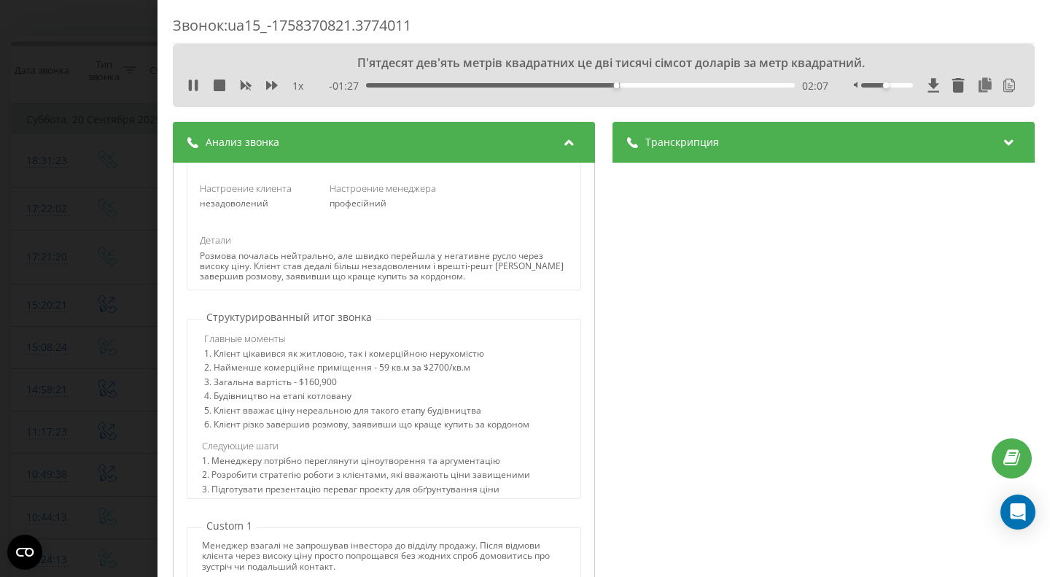
scroll to position [423, 0]
